Goal: Task Accomplishment & Management: Use online tool/utility

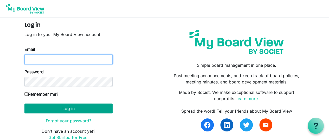
type input "[EMAIL_ADDRESS][DOMAIN_NAME]"
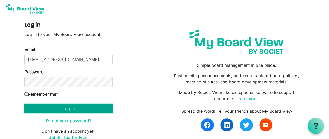
click at [77, 104] on button "Log in" at bounding box center [68, 108] width 88 height 10
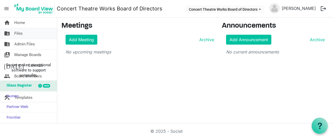
click at [16, 34] on span "Files" at bounding box center [18, 33] width 8 height 10
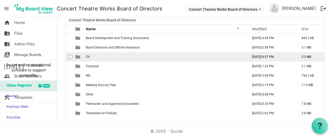
scroll to position [39, 0]
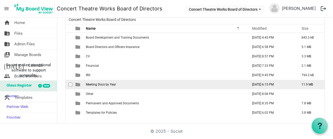
click at [110, 83] on span "Meeting Docs by Year" at bounding box center [101, 84] width 30 height 4
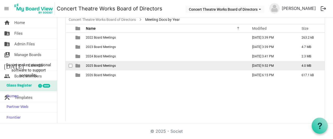
click at [105, 66] on span "2025 Board Meetings" at bounding box center [101, 66] width 30 height 4
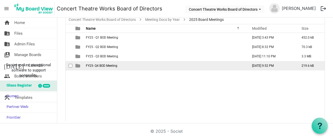
click at [108, 64] on span "FY25- Q4 BOD Meeting" at bounding box center [101, 66] width 31 height 4
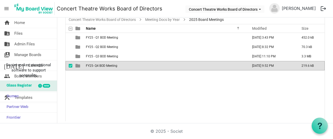
click at [108, 64] on span "FY25- Q4 BOD Meeting" at bounding box center [101, 66] width 31 height 4
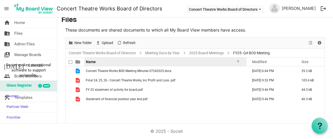
scroll to position [5, 0]
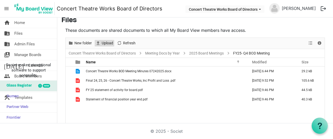
click at [105, 43] on span "Upload" at bounding box center [107, 43] width 12 height 7
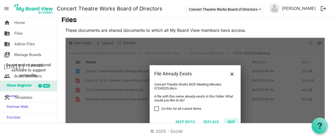
click at [228, 121] on button "Skip" at bounding box center [231, 121] width 15 height 7
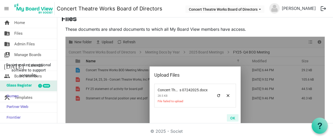
click at [230, 116] on button "OK" at bounding box center [233, 117] width 12 height 7
